Goal: Transaction & Acquisition: Download file/media

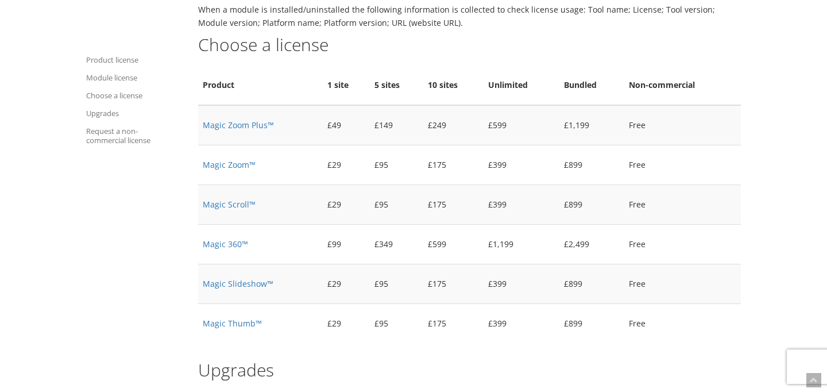
scroll to position [896, 0]
click at [224, 160] on link "Magic Zoom™" at bounding box center [229, 165] width 53 height 11
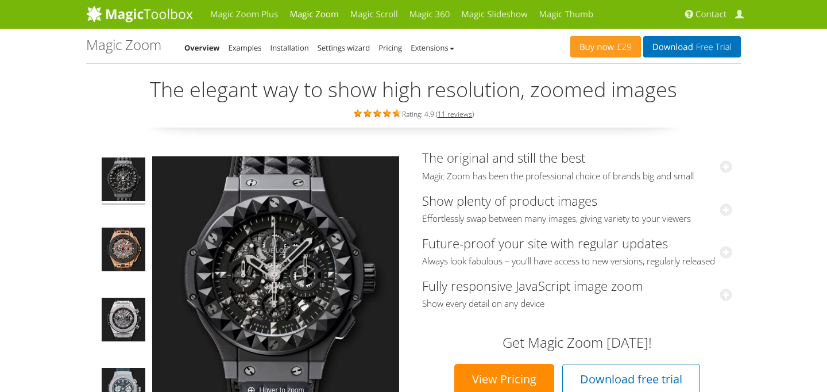
click at [298, 257] on img at bounding box center [275, 279] width 247 height 247
click at [231, 280] on img at bounding box center [275, 279] width 247 height 247
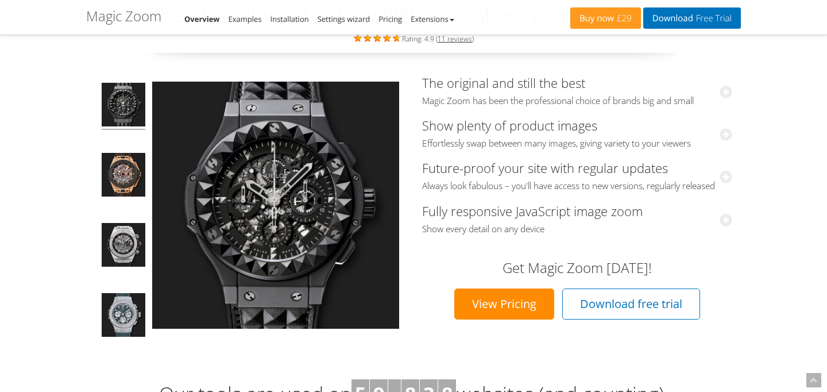
scroll to position [102, 0]
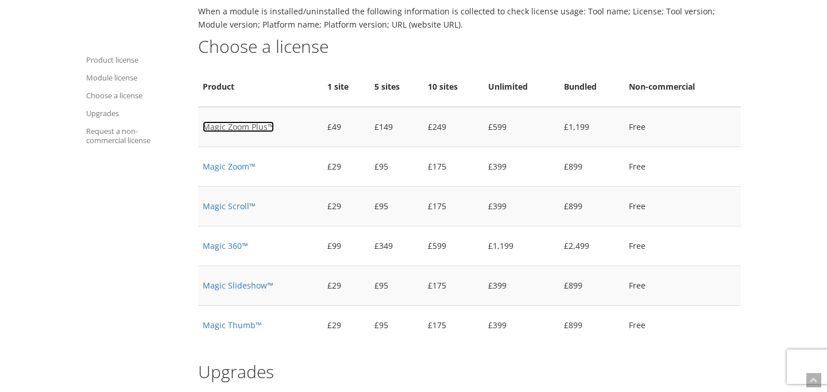
click at [233, 121] on link "Magic Zoom Plus™" at bounding box center [238, 126] width 71 height 11
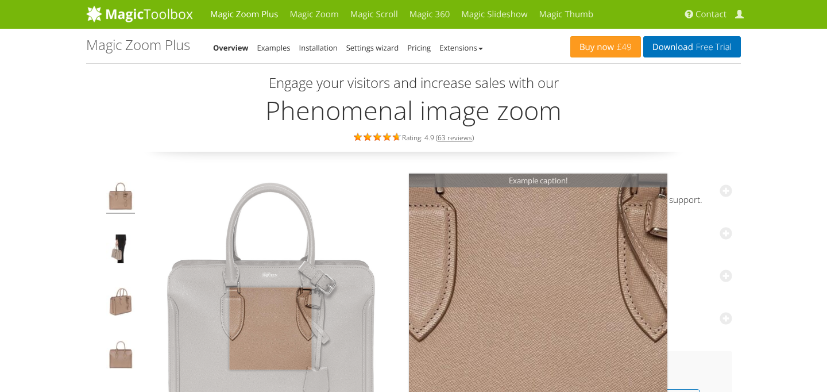
click at [271, 327] on img at bounding box center [271, 304] width 258 height 258
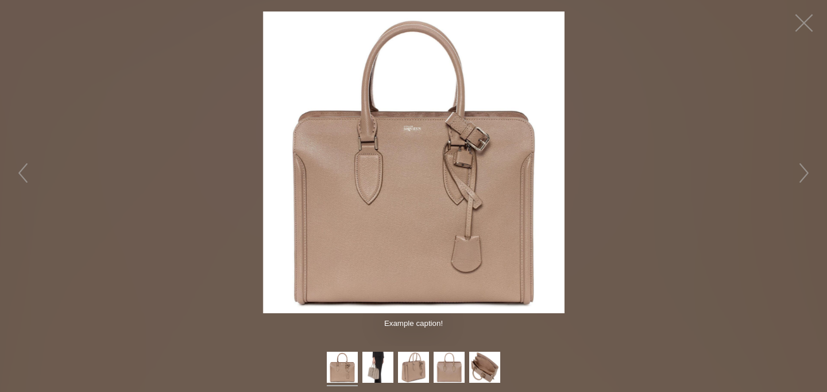
click at [441, 134] on img at bounding box center [414, 162] width 302 height 302
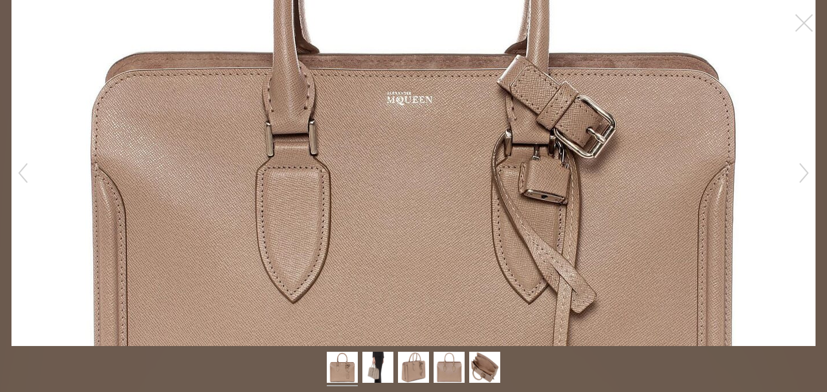
drag, startPoint x: 441, startPoint y: 135, endPoint x: 392, endPoint y: 267, distance: 140.8
click at [392, 267] on figure "Click to expand" at bounding box center [413, 173] width 827 height 346
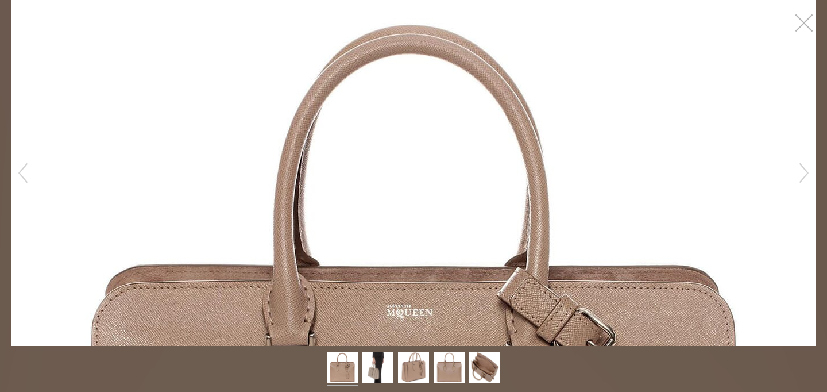
click at [804, 15] on button "button" at bounding box center [804, 23] width 34 height 34
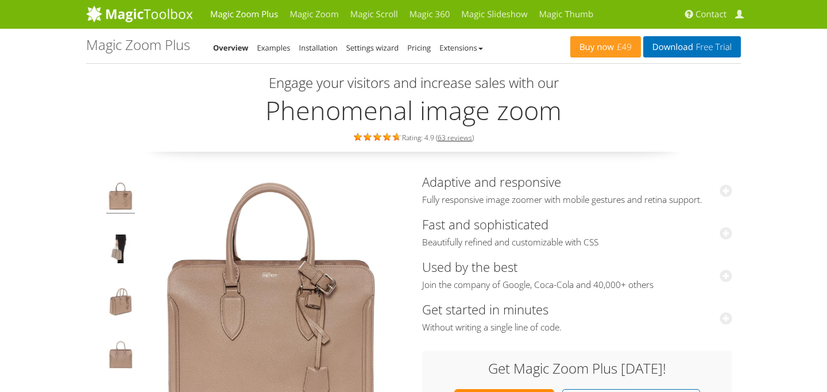
scroll to position [441, 0]
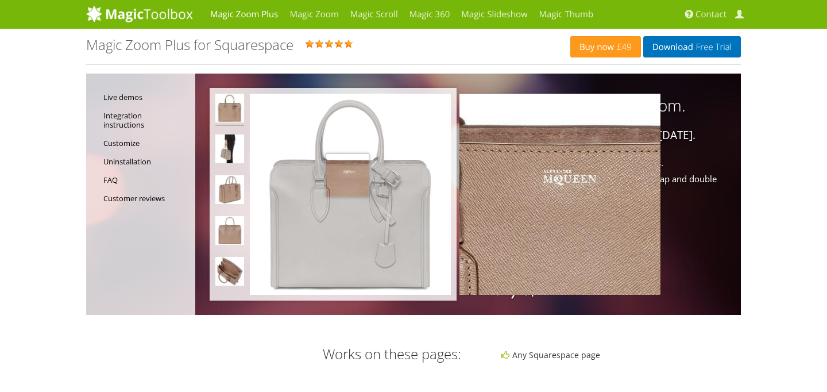
click at [348, 175] on img at bounding box center [350, 194] width 201 height 201
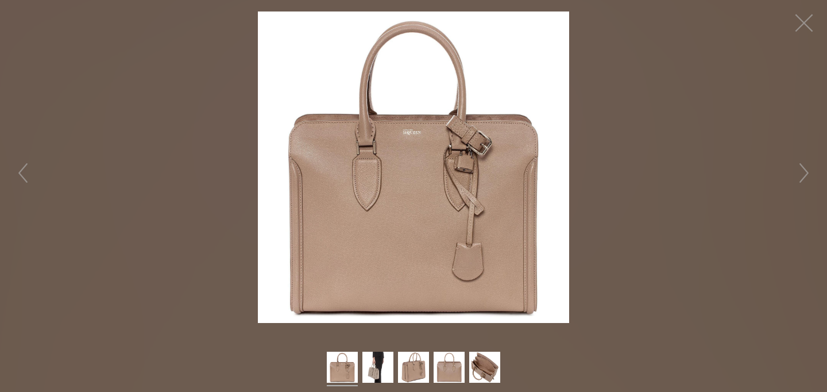
click at [348, 175] on img at bounding box center [413, 166] width 311 height 311
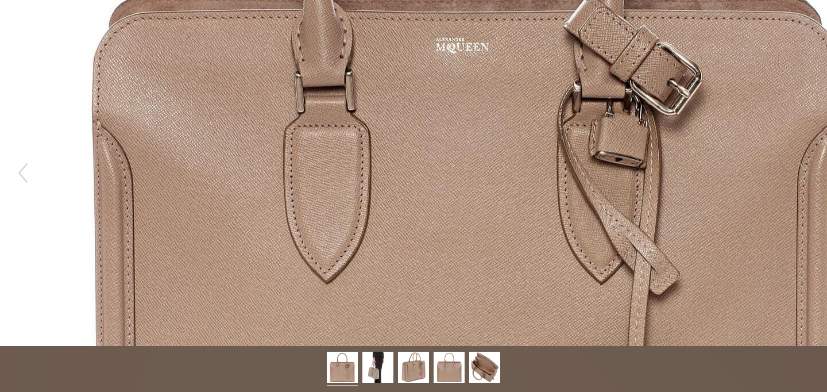
click at [348, 175] on figure "Click to expand" at bounding box center [413, 173] width 827 height 346
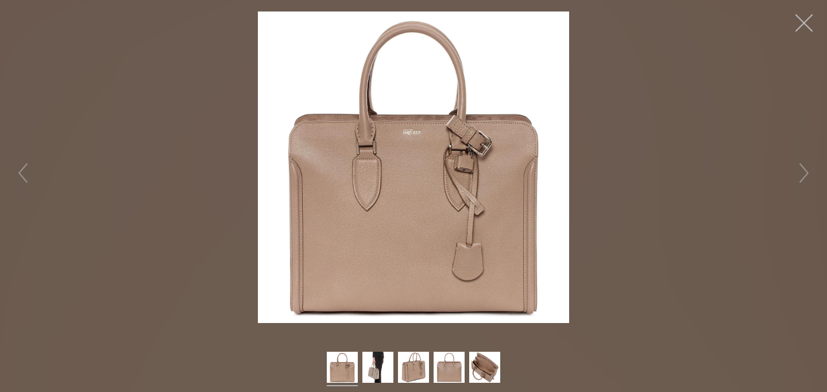
click at [802, 13] on button "button" at bounding box center [804, 23] width 34 height 34
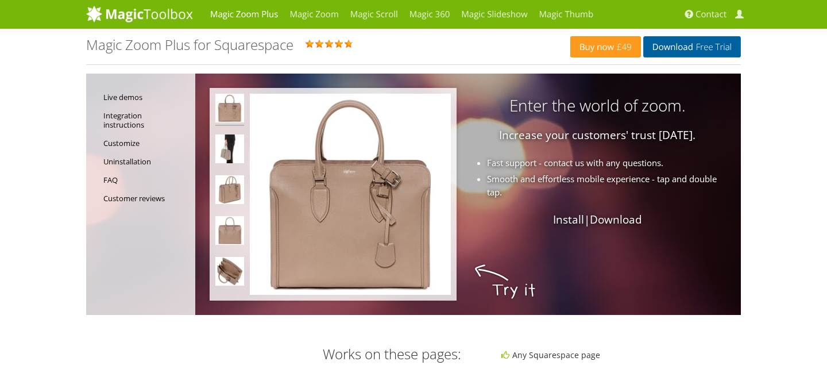
click at [717, 38] on link "Download Free Trial" at bounding box center [692, 46] width 98 height 21
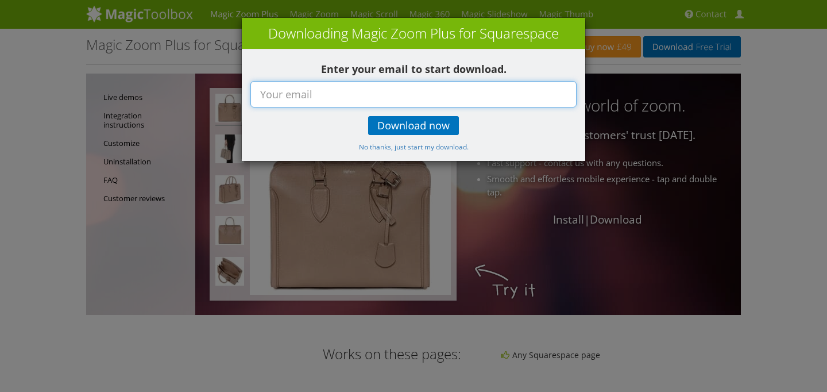
click at [397, 92] on input "text" at bounding box center [413, 94] width 326 height 26
type input "carolinemathenydesigns@gmail.com"
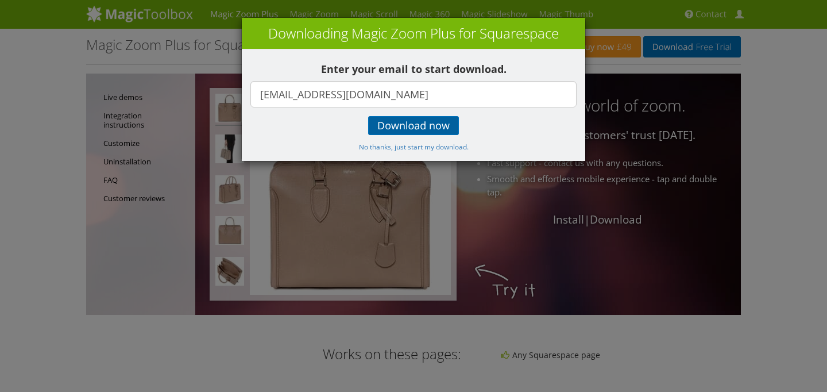
click at [381, 127] on span "Download now" at bounding box center [413, 125] width 72 height 9
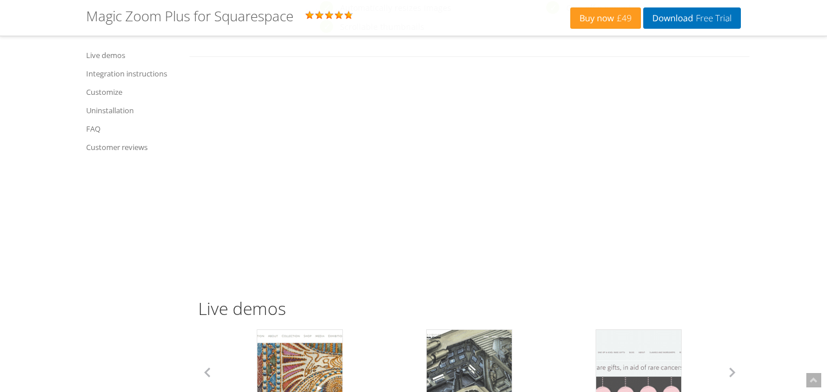
scroll to position [1052, 0]
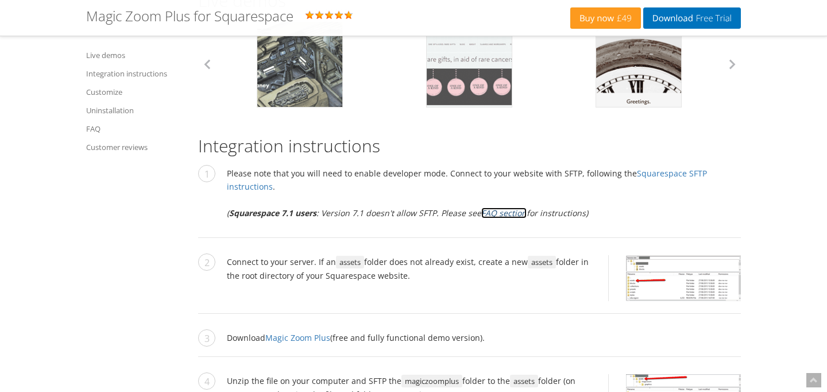
click at [489, 207] on link "FAQ section" at bounding box center [503, 212] width 45 height 11
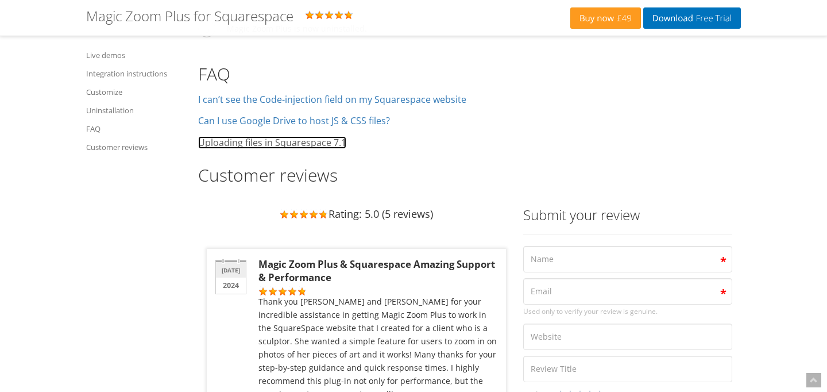
click at [254, 136] on link "Uploading files in Squarespace 7.1" at bounding box center [272, 142] width 148 height 13
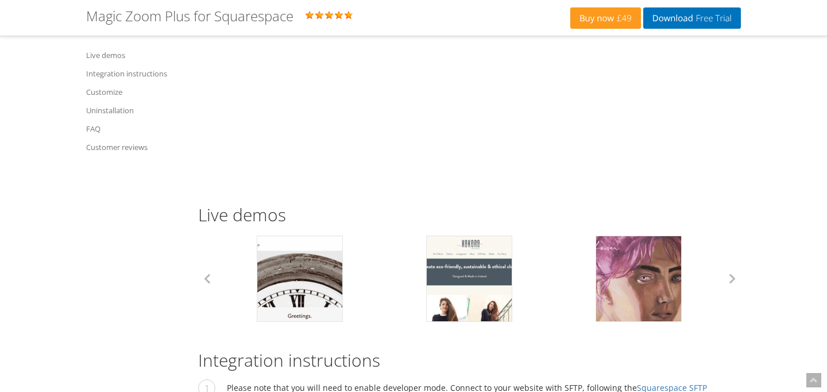
scroll to position [822, 0]
